Goal: Task Accomplishment & Management: Use online tool/utility

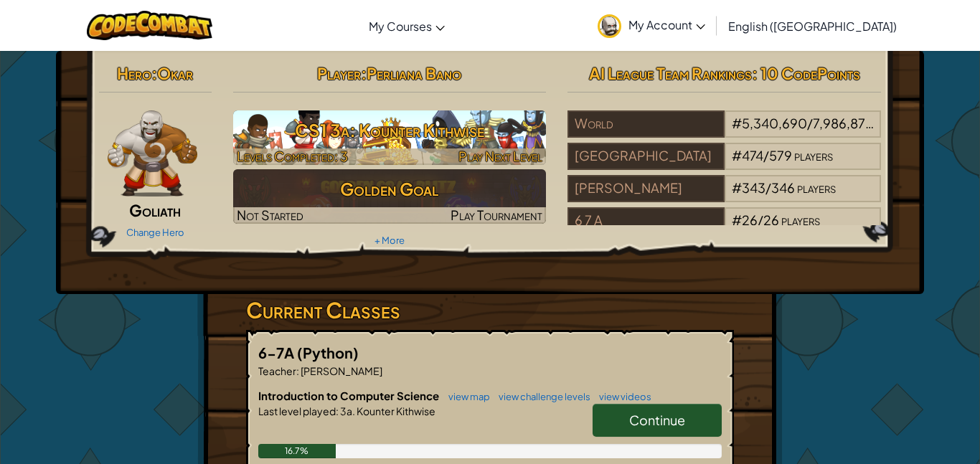
click at [488, 143] on h3 "CS1 3a: Kounter Kithwise" at bounding box center [389, 130] width 313 height 32
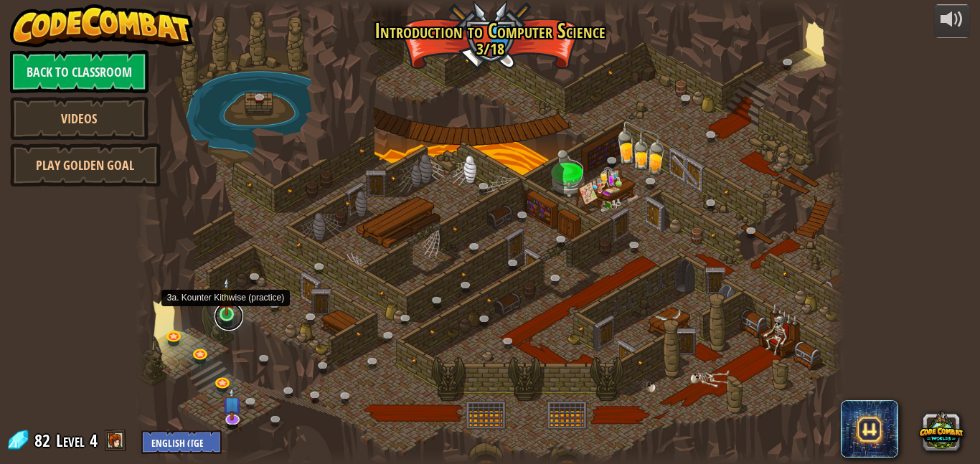
click at [228, 318] on link at bounding box center [228, 316] width 29 height 29
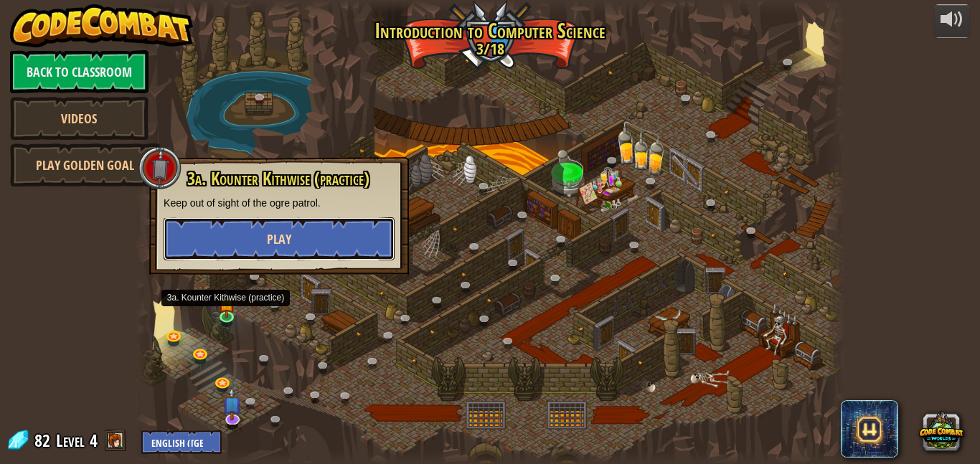
click at [271, 238] on span "Play" at bounding box center [279, 239] width 24 height 18
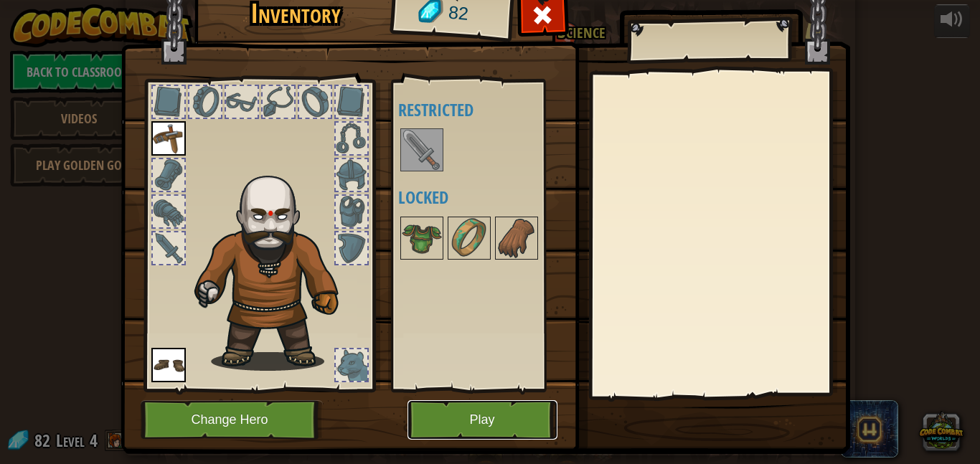
click at [481, 438] on button "Play" at bounding box center [482, 419] width 150 height 39
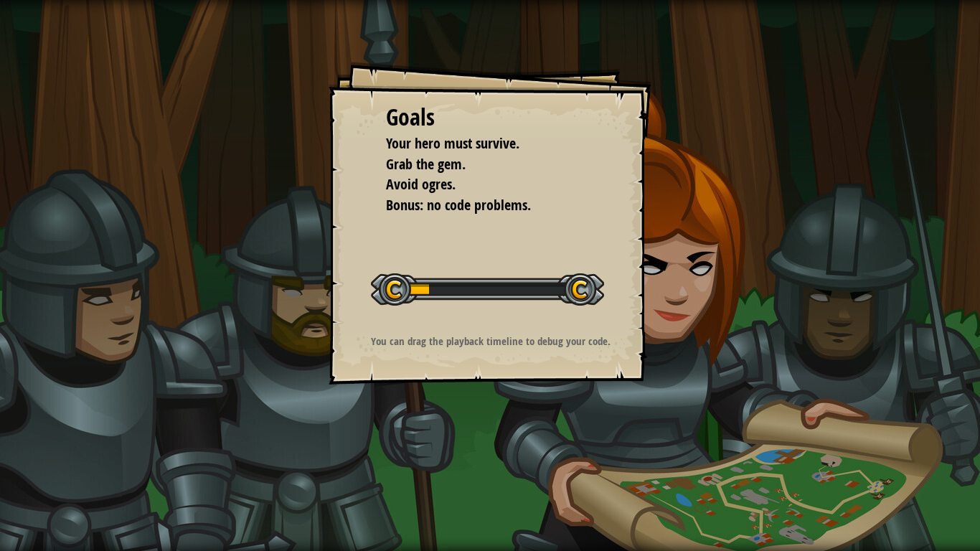
click at [727, 78] on div "Goals Your hero must survive. Grab the gem. Avoid ogres. Bonus: no code problem…" at bounding box center [490, 275] width 980 height 551
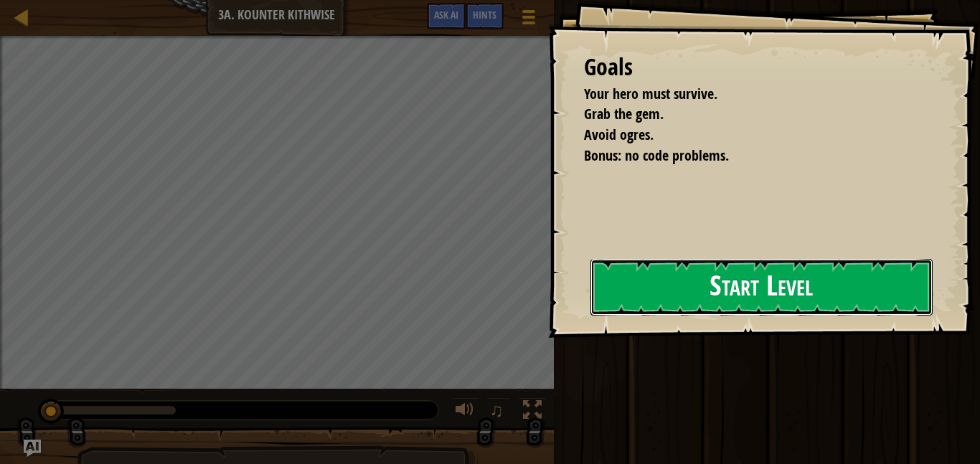
click at [678, 309] on button "Start Level" at bounding box center [761, 287] width 342 height 57
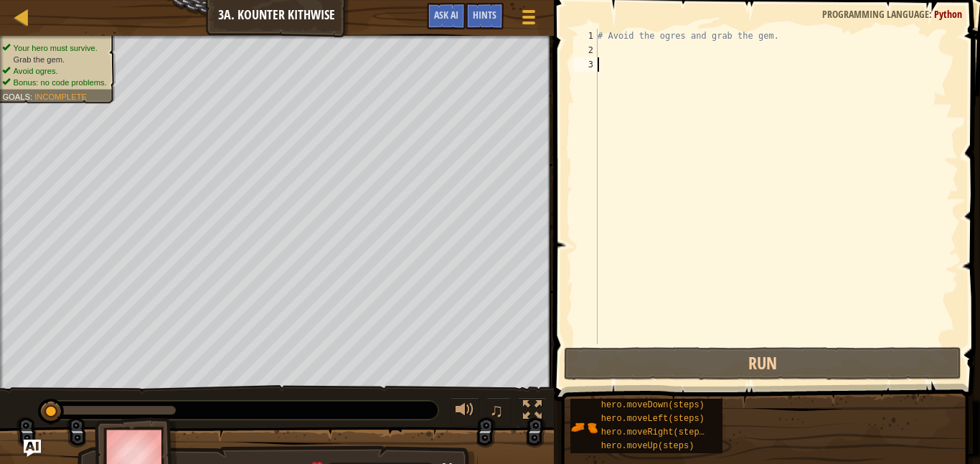
click at [674, 294] on div "# Avoid the ogres and grab the gem." at bounding box center [777, 201] width 364 height 344
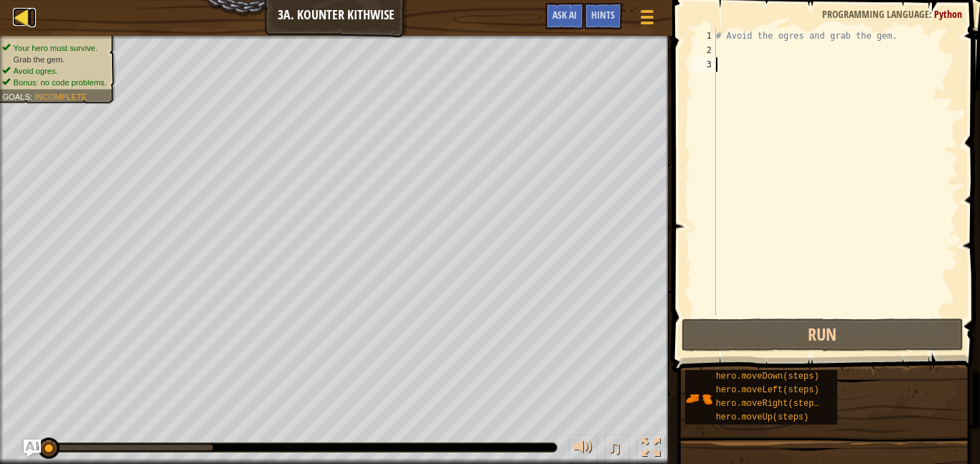
click at [29, 16] on div at bounding box center [22, 17] width 18 height 18
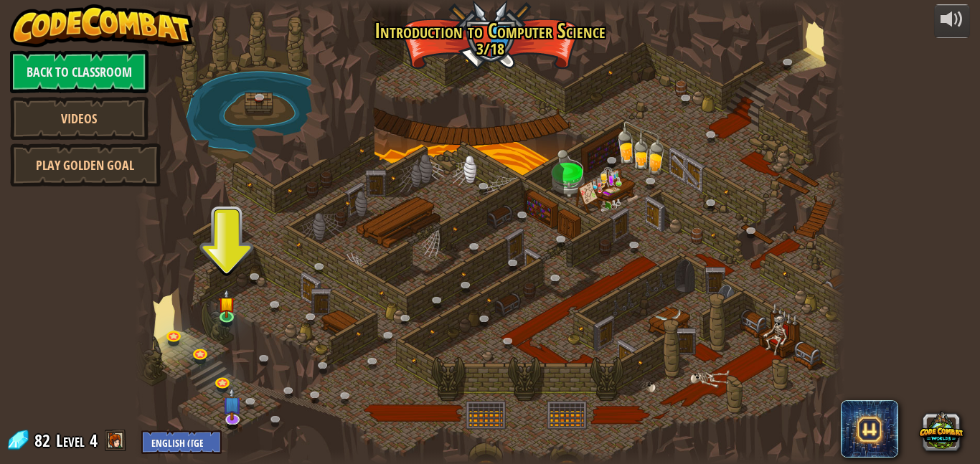
click at [73, 439] on span "Level" at bounding box center [70, 441] width 29 height 24
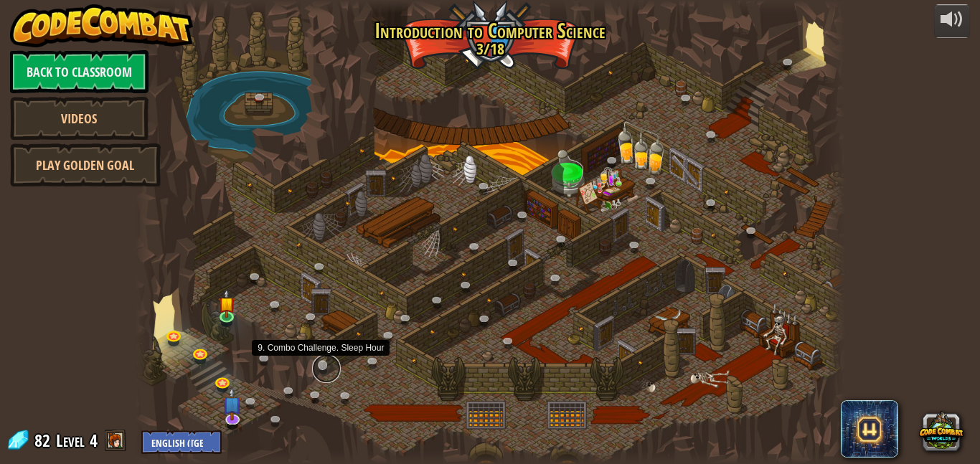
click at [329, 366] on link at bounding box center [326, 368] width 29 height 29
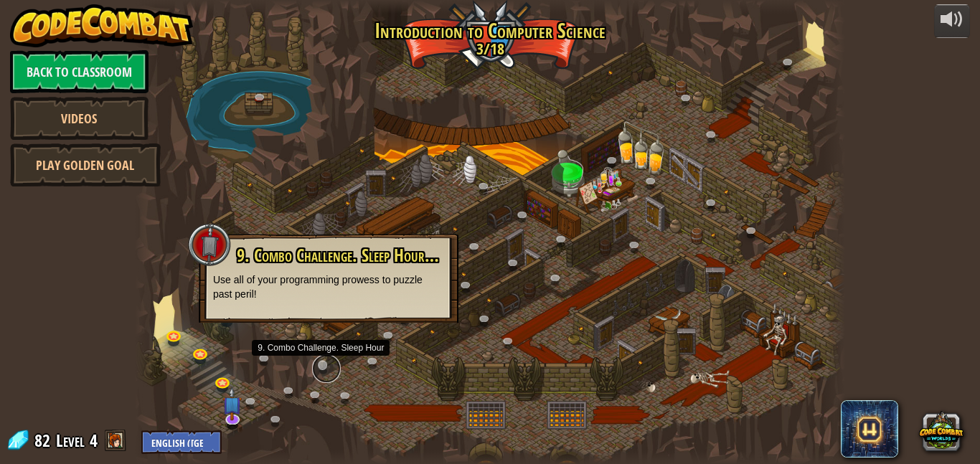
click at [321, 363] on link at bounding box center [326, 368] width 29 height 29
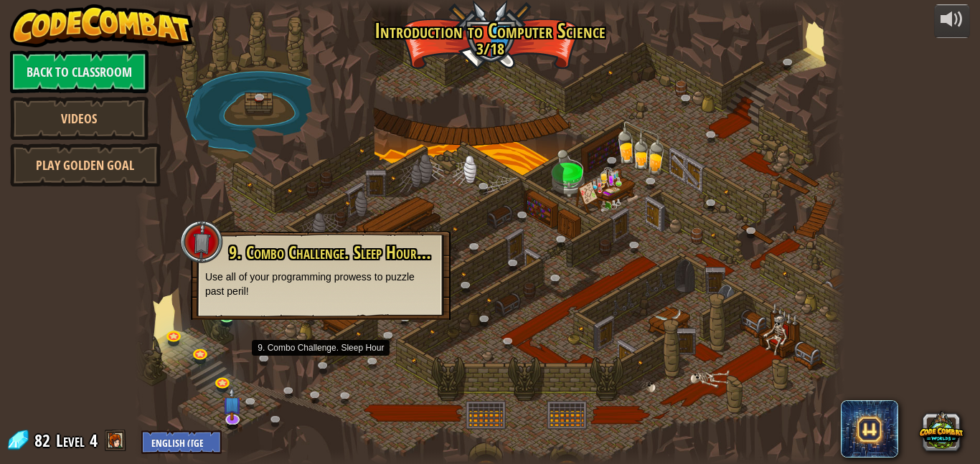
click at [364, 140] on div at bounding box center [490, 232] width 710 height 464
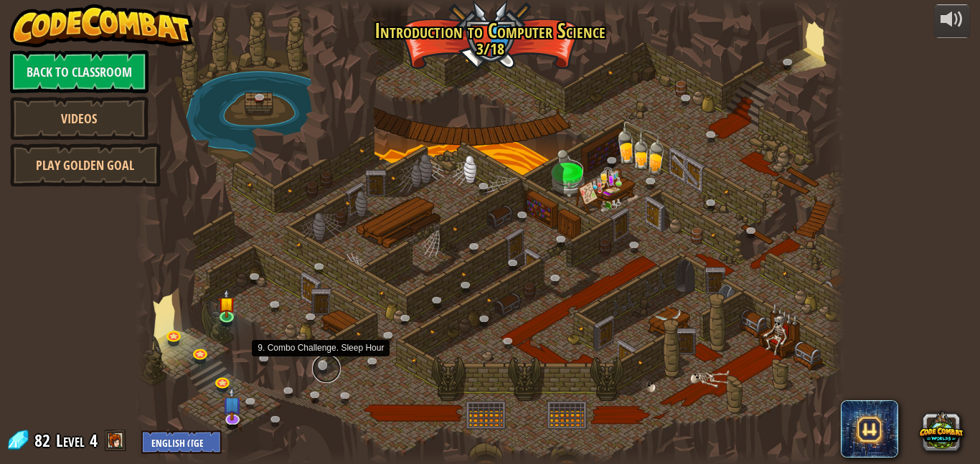
click at [326, 365] on link at bounding box center [326, 368] width 29 height 29
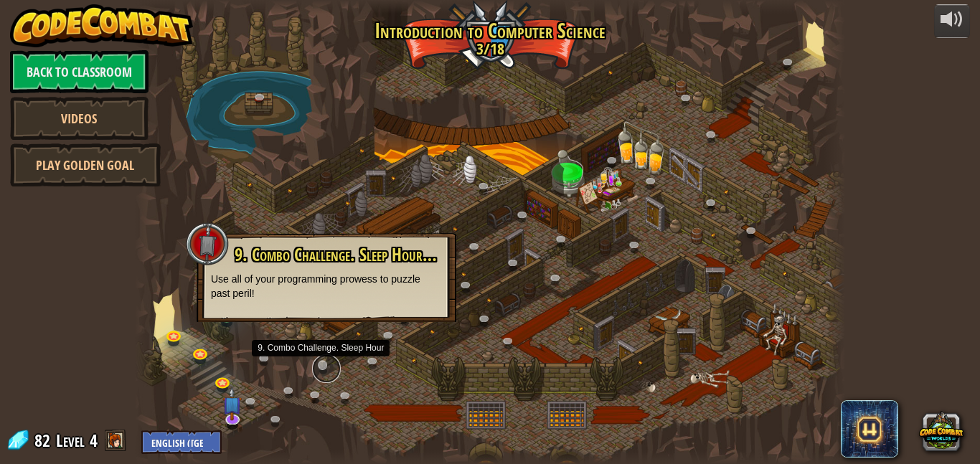
click at [326, 365] on link at bounding box center [326, 368] width 29 height 29
click at [374, 202] on div at bounding box center [490, 232] width 710 height 464
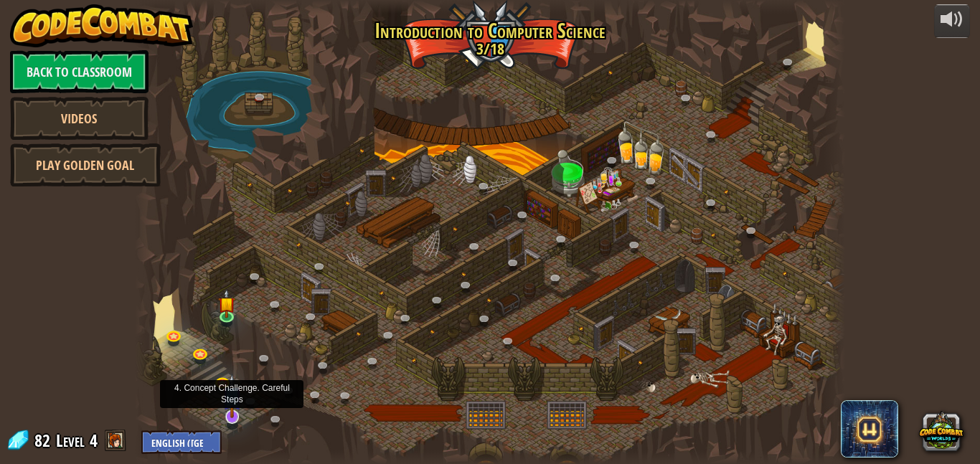
click at [235, 402] on img at bounding box center [231, 396] width 19 height 44
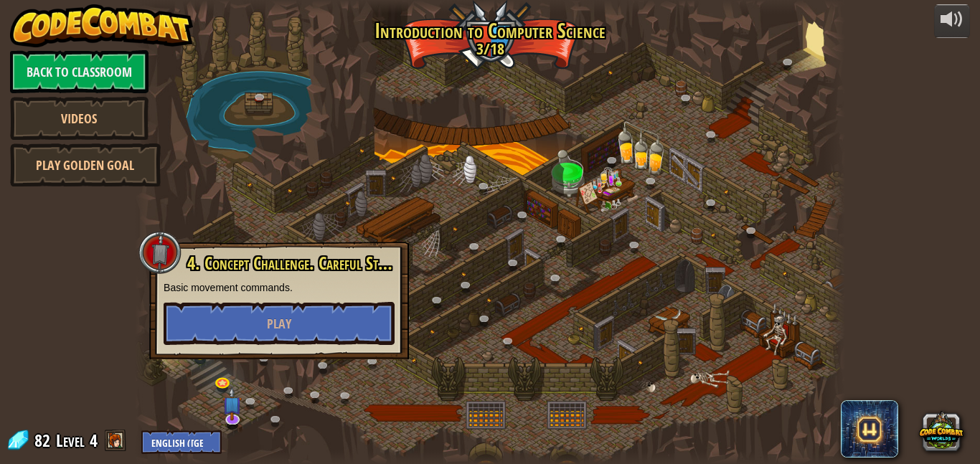
click at [237, 151] on div at bounding box center [490, 232] width 710 height 464
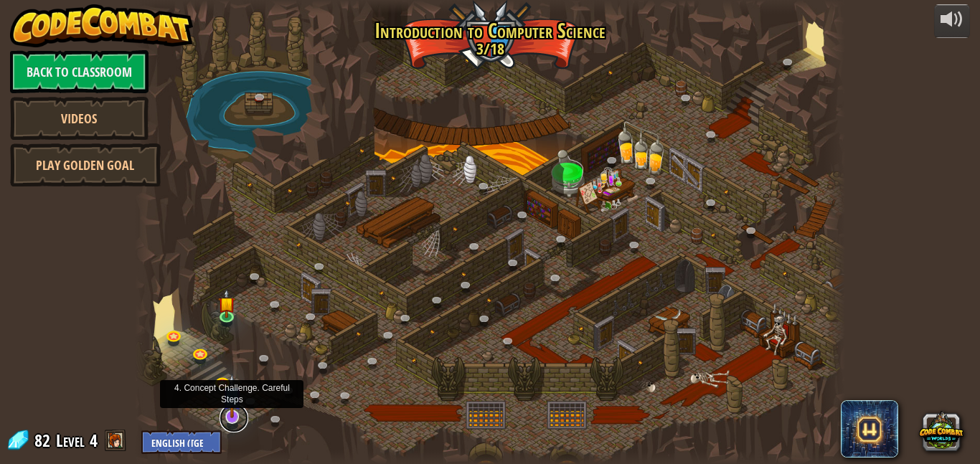
click at [235, 421] on link at bounding box center [234, 418] width 29 height 29
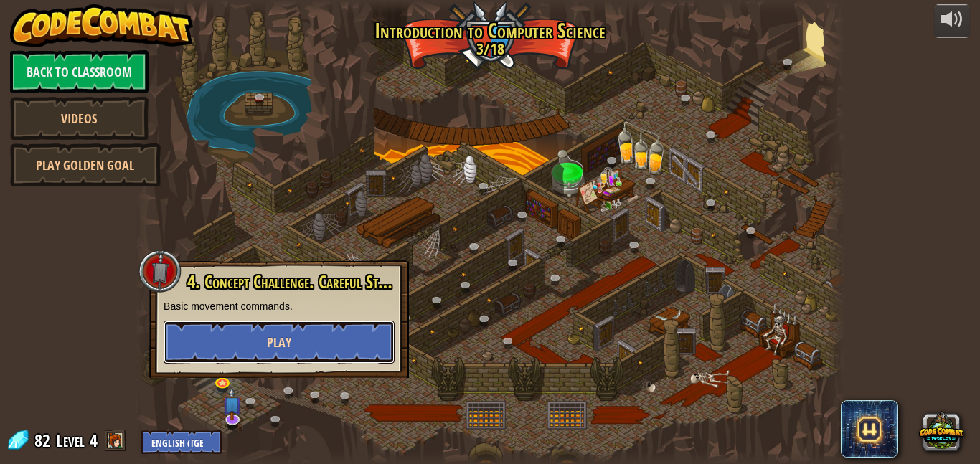
click at [263, 341] on button "Play" at bounding box center [279, 342] width 231 height 43
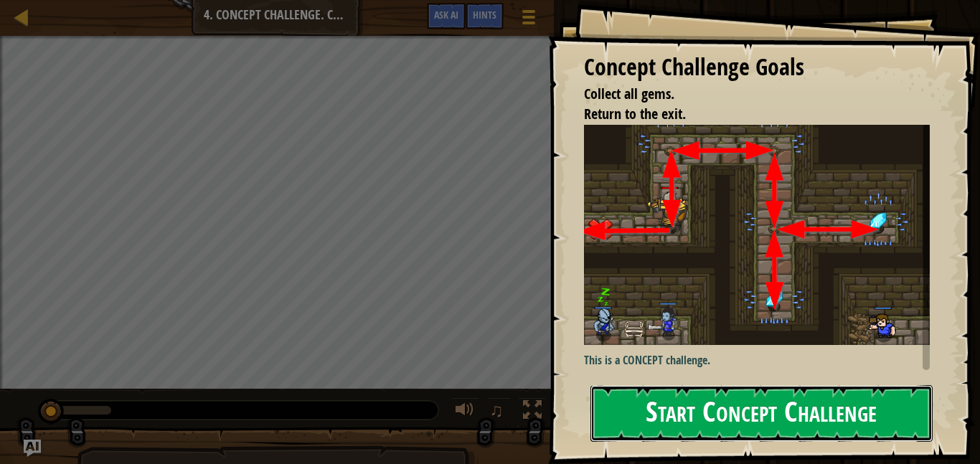
click at [709, 418] on button "Start Concept Challenge" at bounding box center [761, 413] width 342 height 57
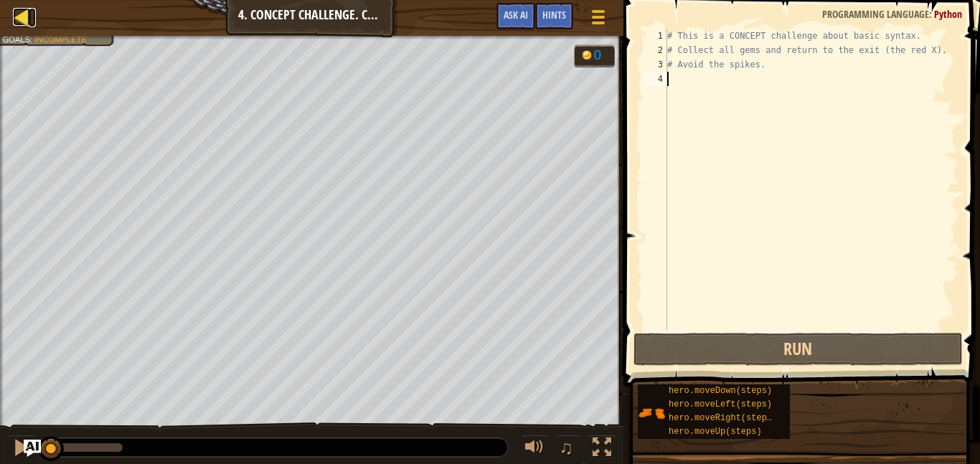
click at [30, 23] on link "Map" at bounding box center [32, 17] width 7 height 19
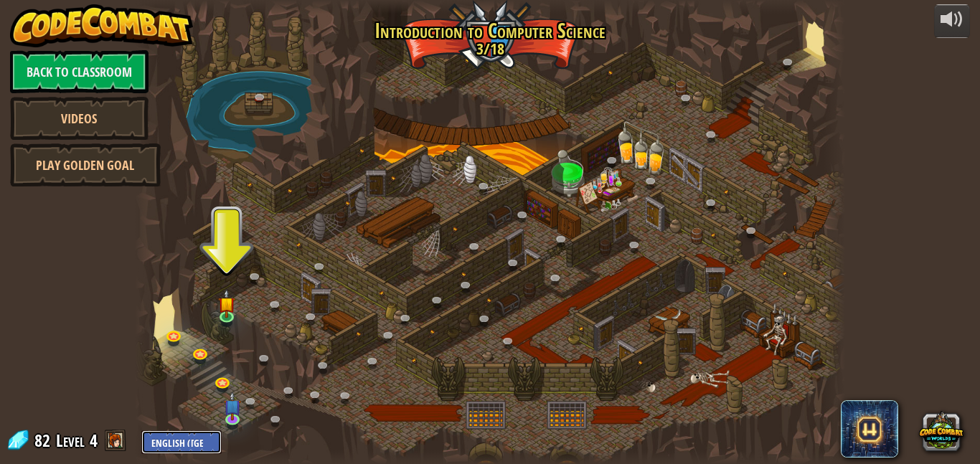
click at [200, 443] on select "English ([GEOGRAPHIC_DATA]) English ([GEOGRAPHIC_DATA]) 简体中文 繁體中文 русский españ…" at bounding box center [181, 442] width 80 height 24
click at [31, 357] on div "powered by Back to Classroom Videos Play Golden Goal 25. Kithgard Gates (Locked…" at bounding box center [490, 232] width 980 height 464
click at [493, 219] on div at bounding box center [490, 232] width 710 height 464
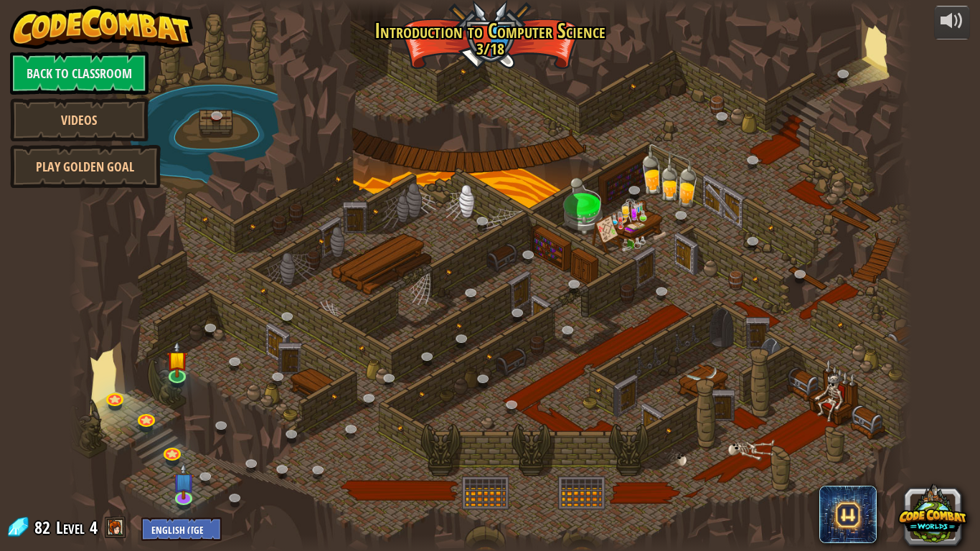
click at [493, 463] on div at bounding box center [490, 275] width 843 height 551
click at [184, 463] on link at bounding box center [184, 495] width 29 height 29
